Goal: Register for event/course

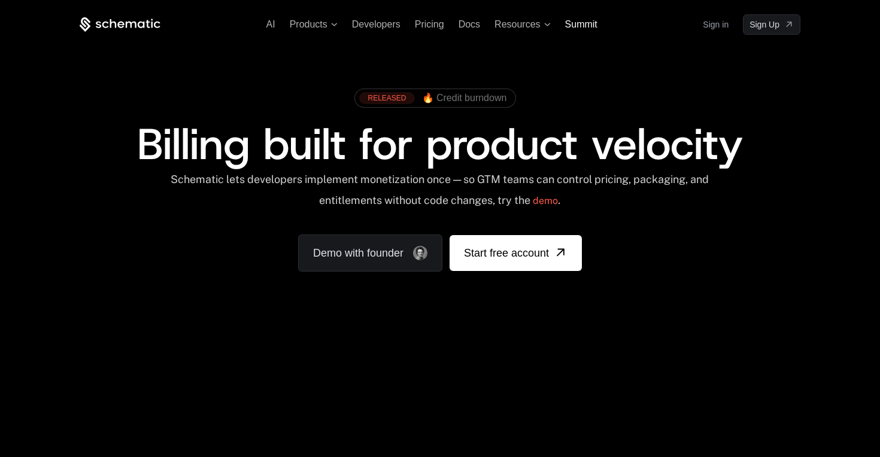
click at [583, 19] on span "Summit" at bounding box center [581, 24] width 32 height 10
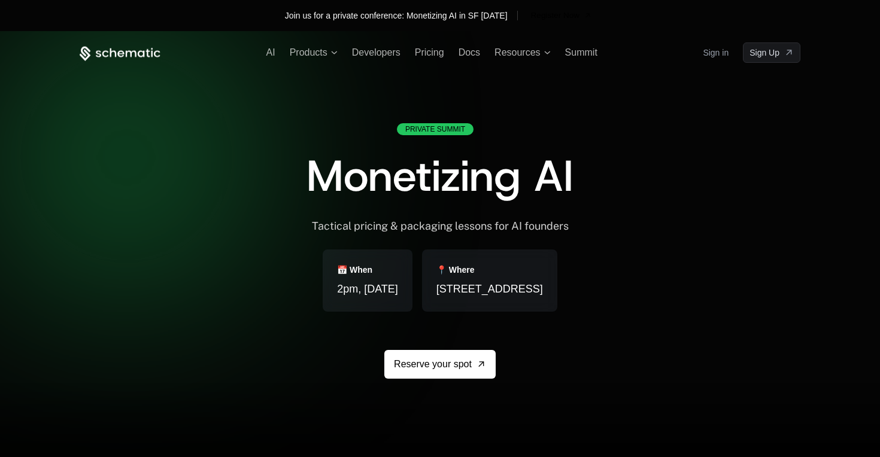
click at [583, 26] on div "Join us for a private conference: Monetizing AI in SF [DATE] Register Now" at bounding box center [440, 15] width 880 height 31
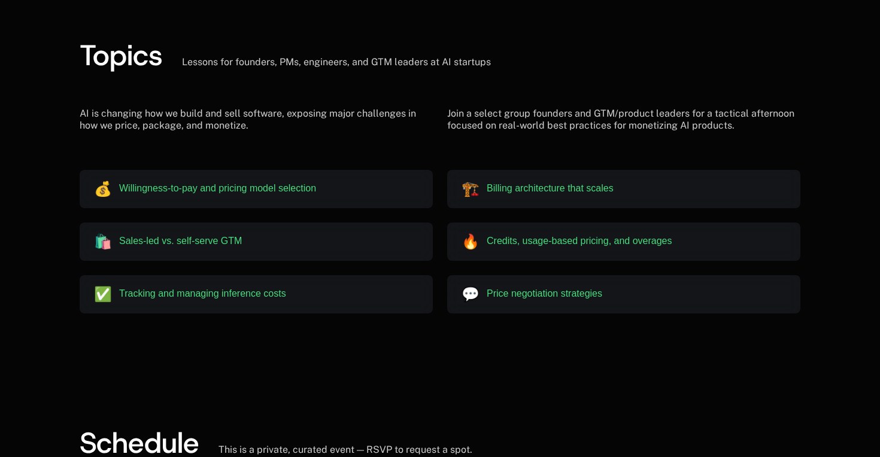
scroll to position [1429, 0]
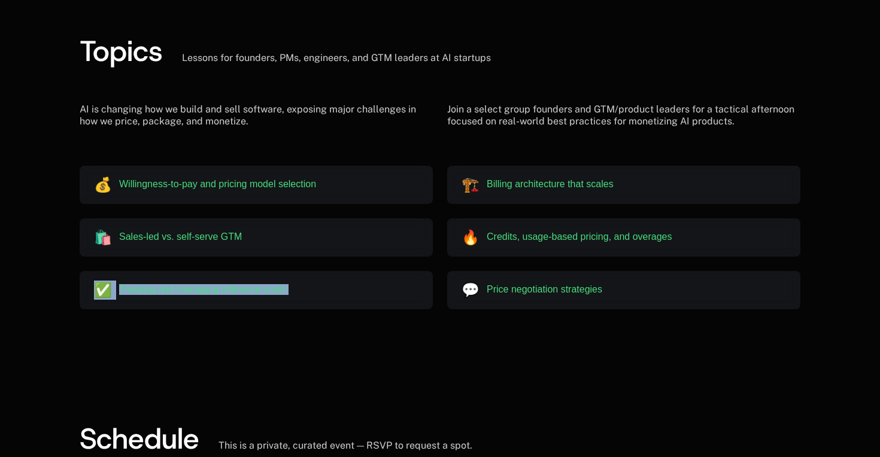
drag, startPoint x: 464, startPoint y: 288, endPoint x: 653, endPoint y: 259, distance: 191.4
click at [653, 259] on div "💰 Willingness-to-pay and pricing model selection 🏗️ Billing architecture that s…" at bounding box center [440, 238] width 721 height 144
click at [638, 294] on div "💬 Price negotiation strategies" at bounding box center [623, 290] width 353 height 38
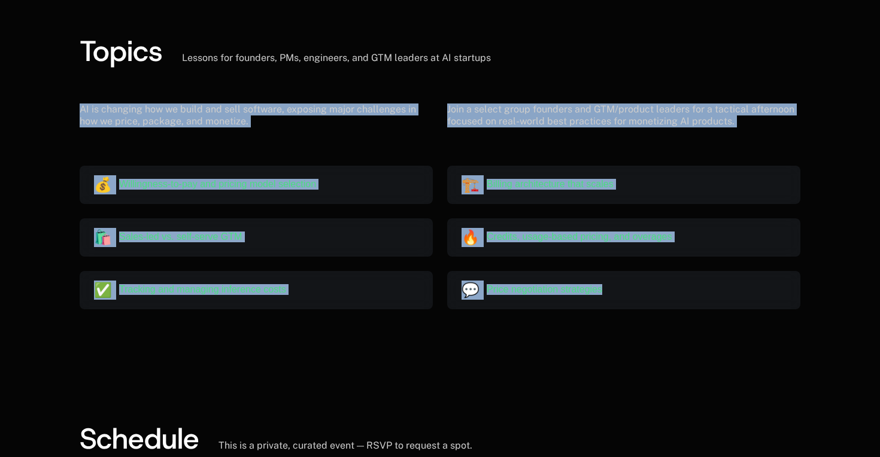
drag, startPoint x: 638, startPoint y: 294, endPoint x: 78, endPoint y: 93, distance: 595.2
click at [78, 93] on div "Topics Lessons for founders, PMs, engineers, and GTM leaders at AI startups AI …" at bounding box center [440, 173] width 778 height 273
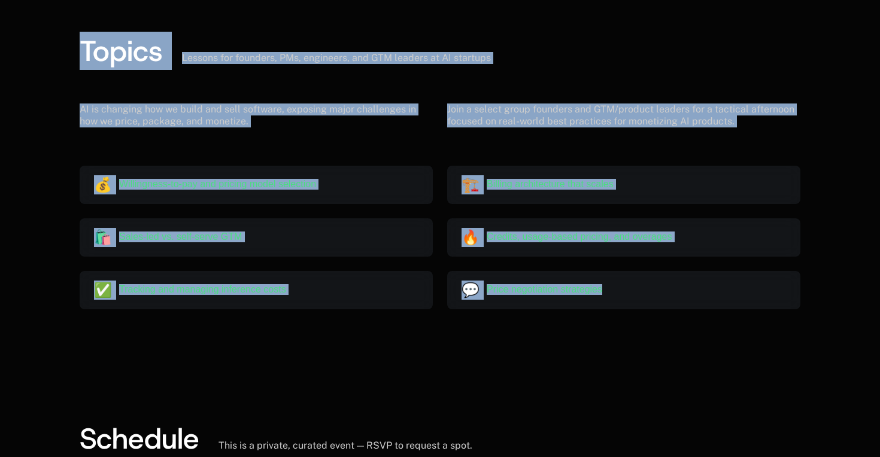
click at [92, 60] on span "Topics" at bounding box center [121, 51] width 83 height 38
click at [211, 219] on div "🛍️ Sales-led vs. self-serve GTM" at bounding box center [256, 238] width 353 height 38
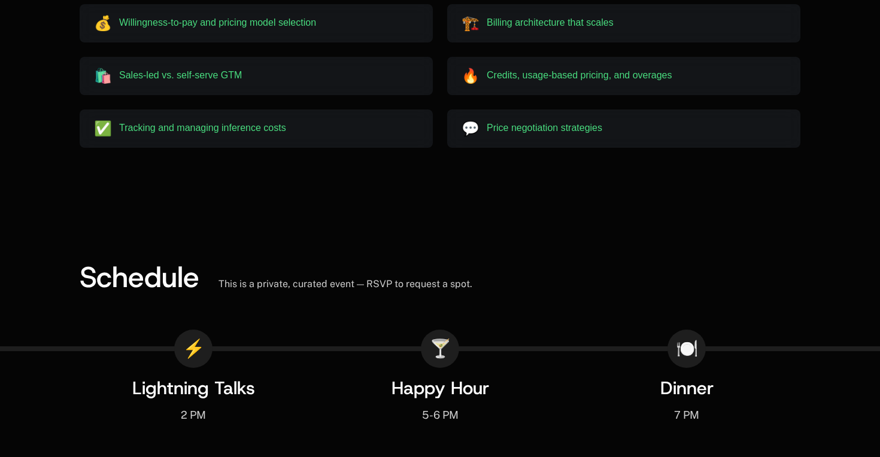
scroll to position [1598, 0]
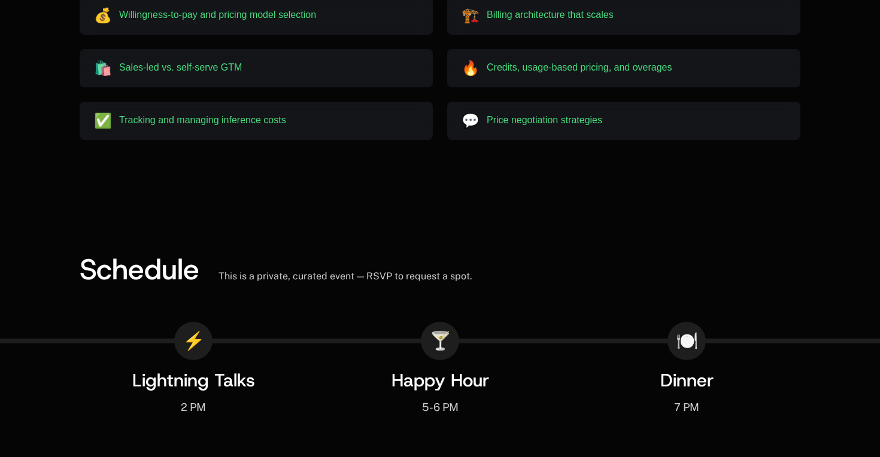
click at [319, 283] on div "Schedule This is a private, curated event — RSVP to request a spot." at bounding box center [440, 269] width 721 height 29
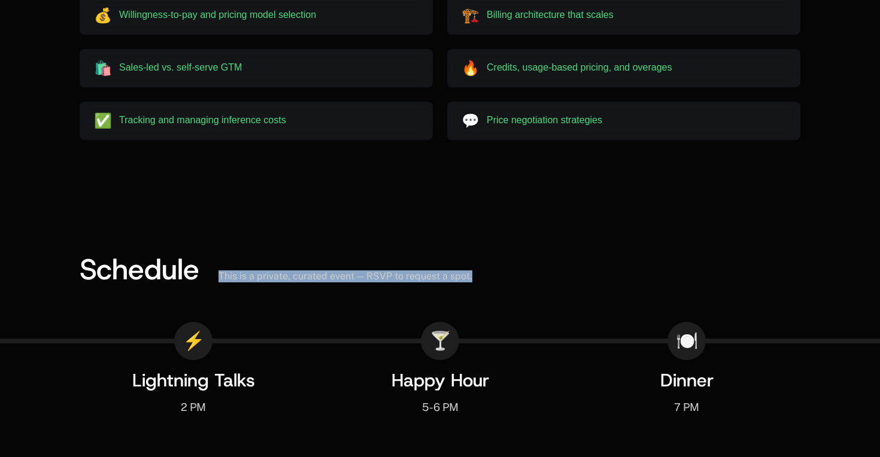
click at [319, 283] on div "Schedule This is a private, curated event — RSVP to request a spot." at bounding box center [440, 269] width 721 height 29
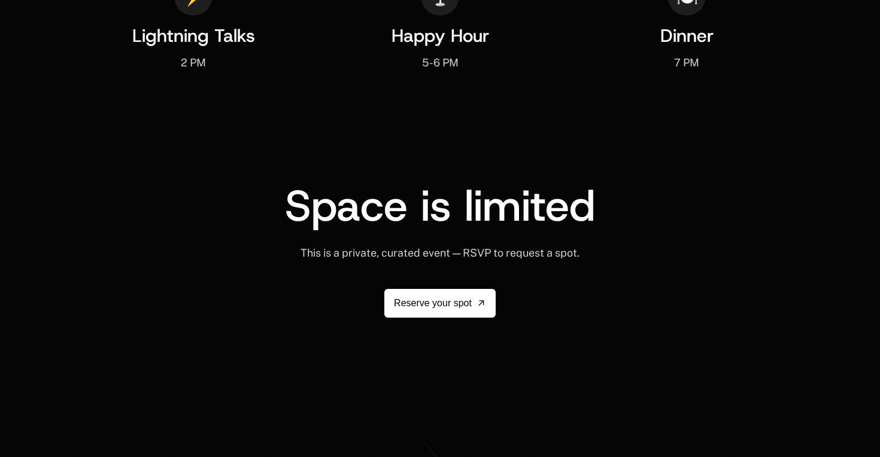
scroll to position [2250, 0]
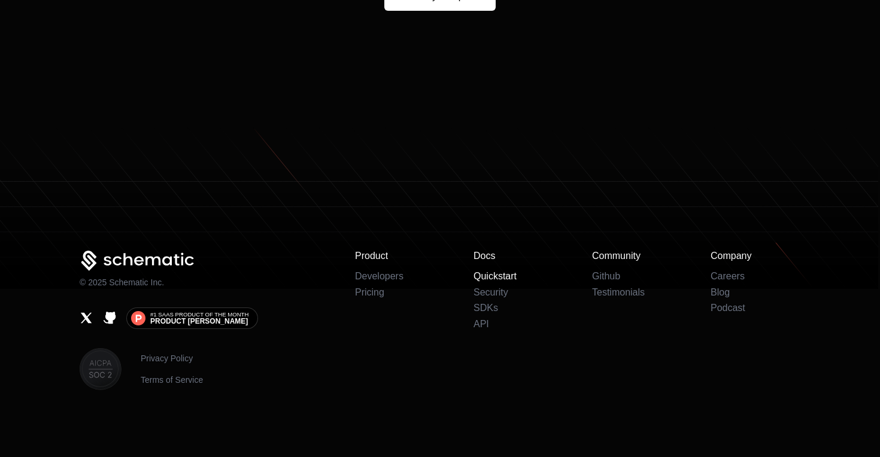
click at [503, 280] on link "Quickstart" at bounding box center [495, 276] width 43 height 10
